Goal: Information Seeking & Learning: Learn about a topic

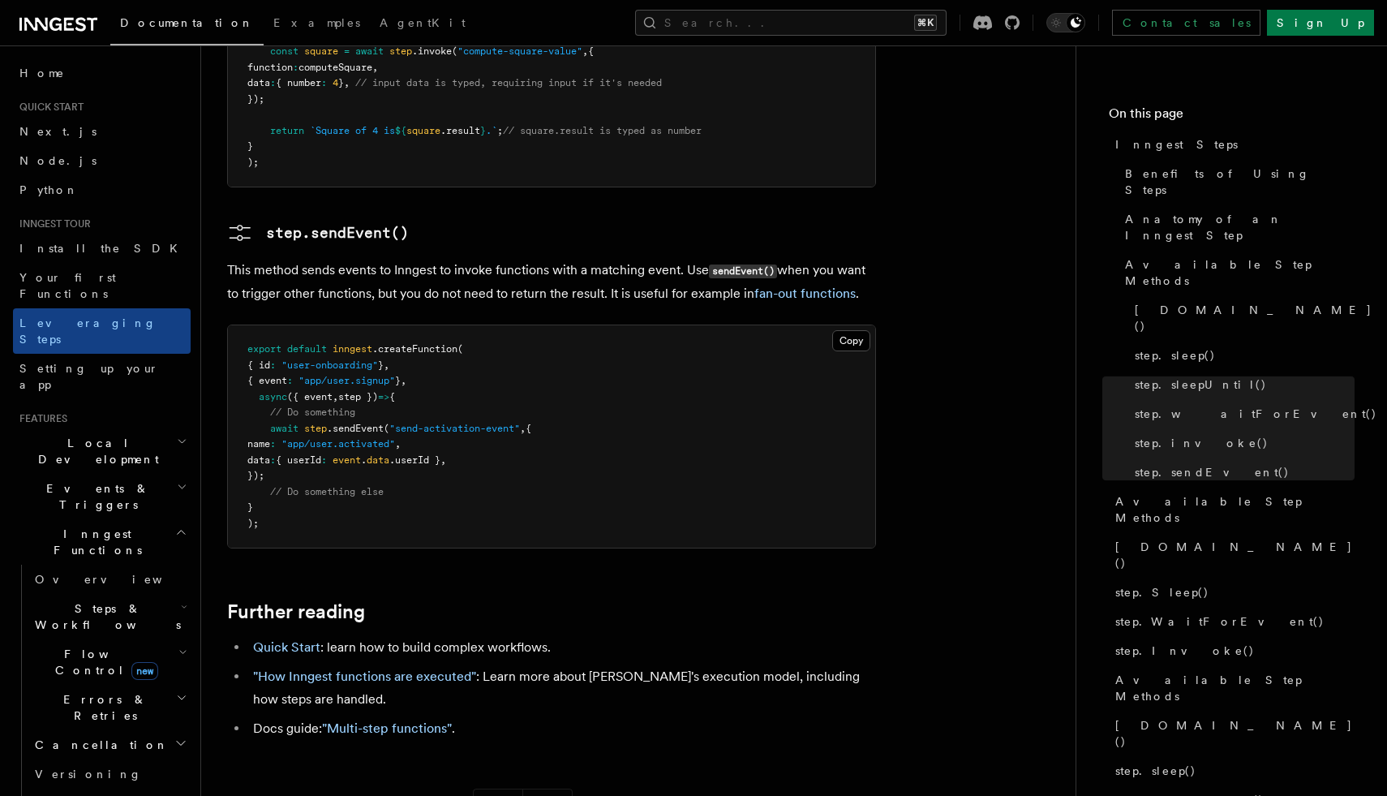
scroll to position [3332, 0]
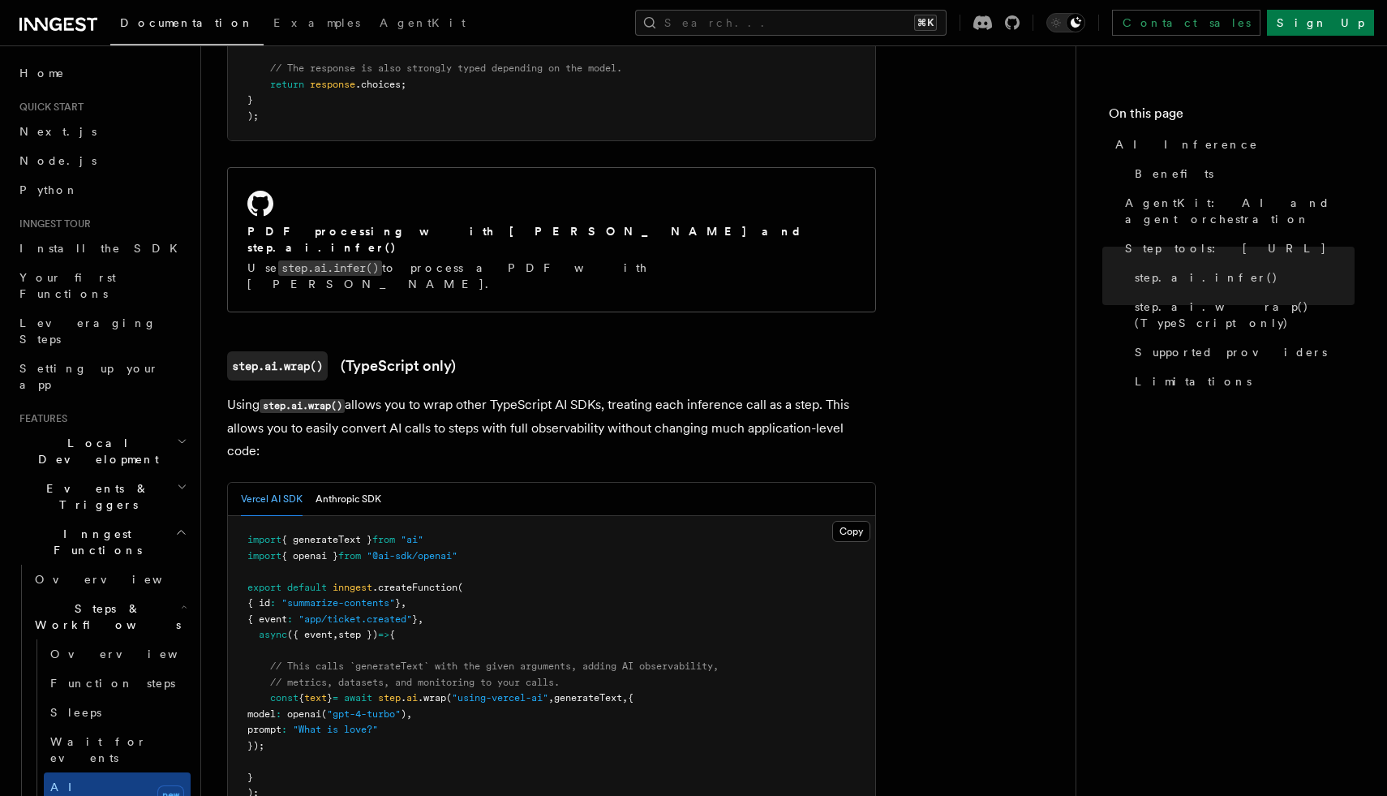
scroll to position [2174, 0]
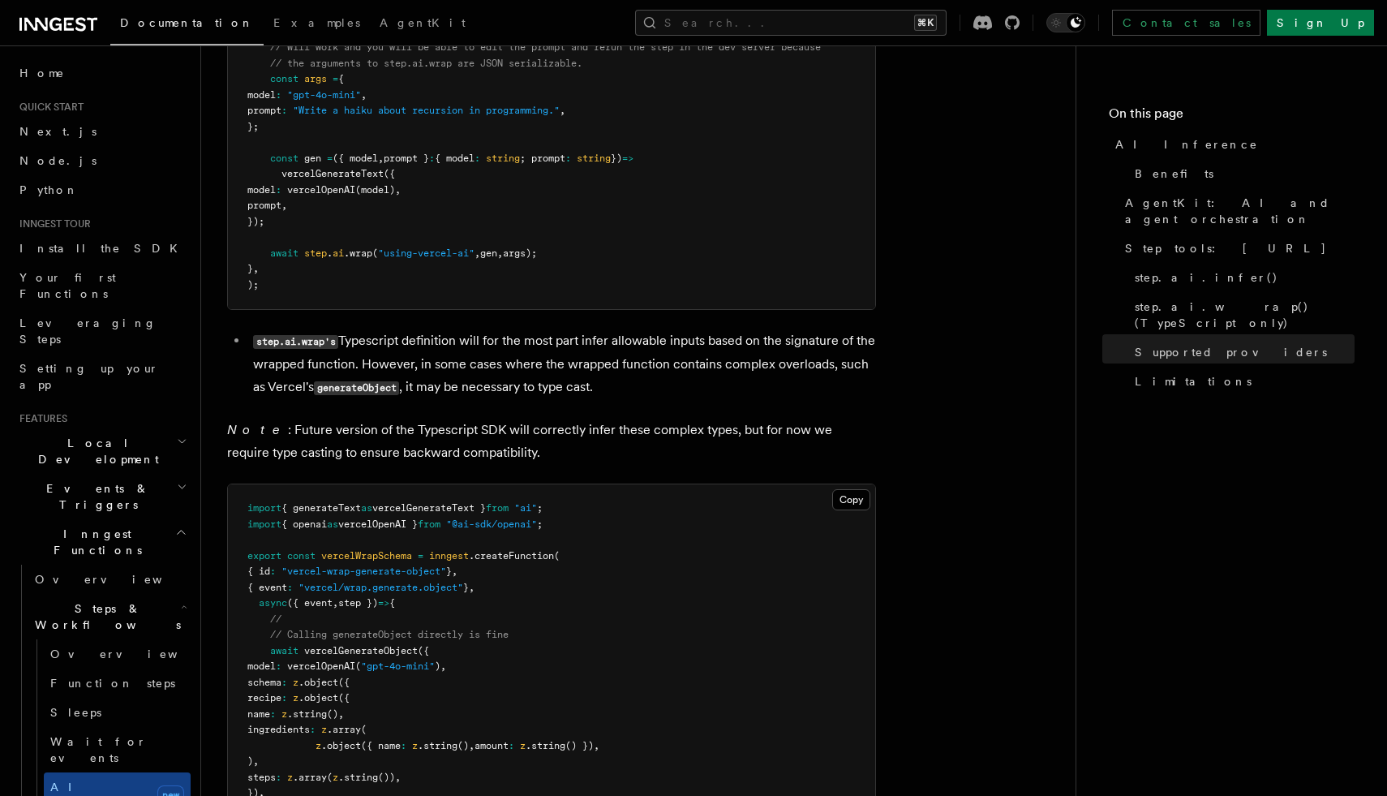
scroll to position [4991, 0]
